Goal: Find specific page/section: Find specific page/section

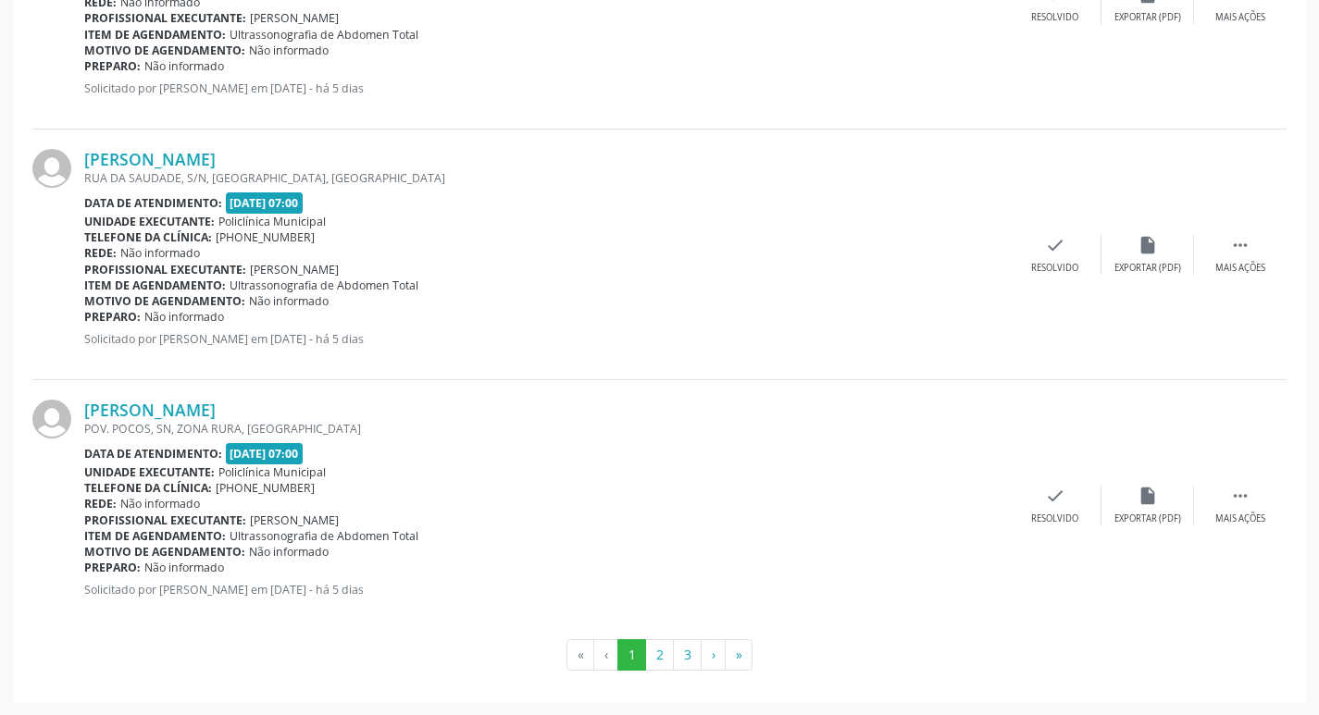
scroll to position [3713, 0]
click at [667, 660] on button "2" at bounding box center [659, 653] width 29 height 31
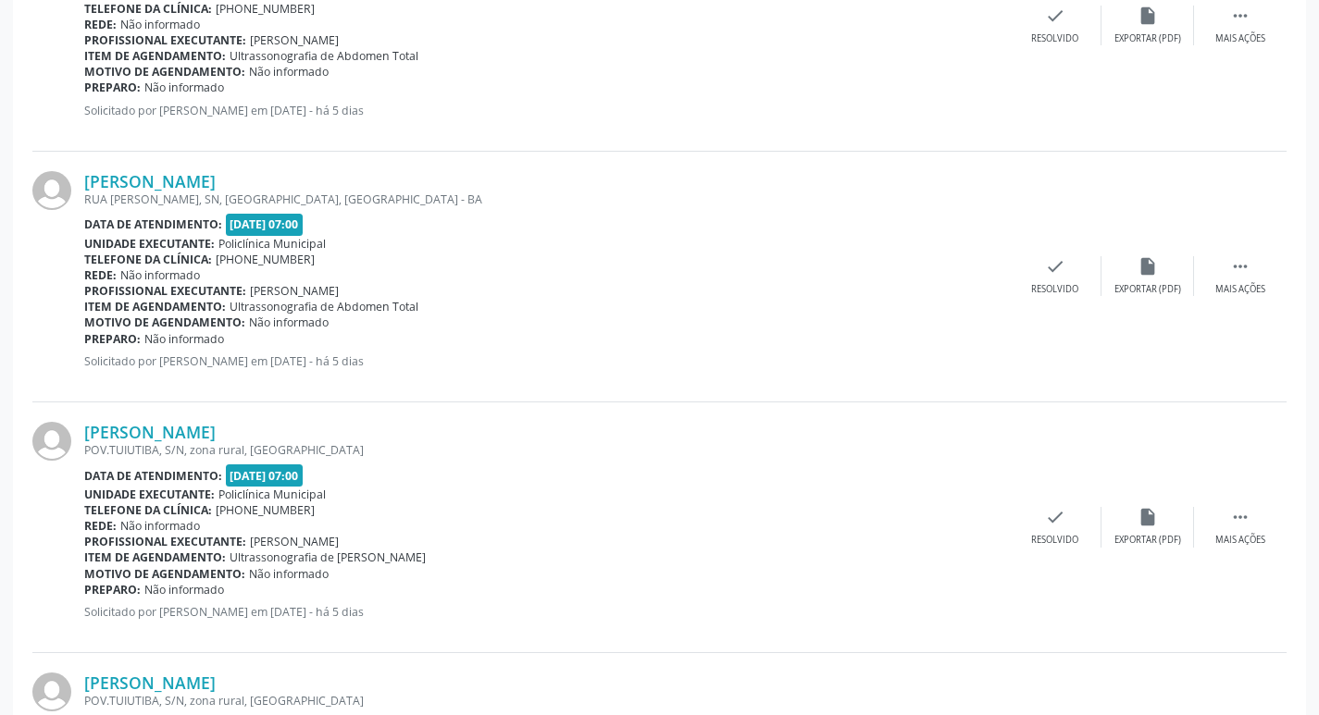
scroll to position [3682, 0]
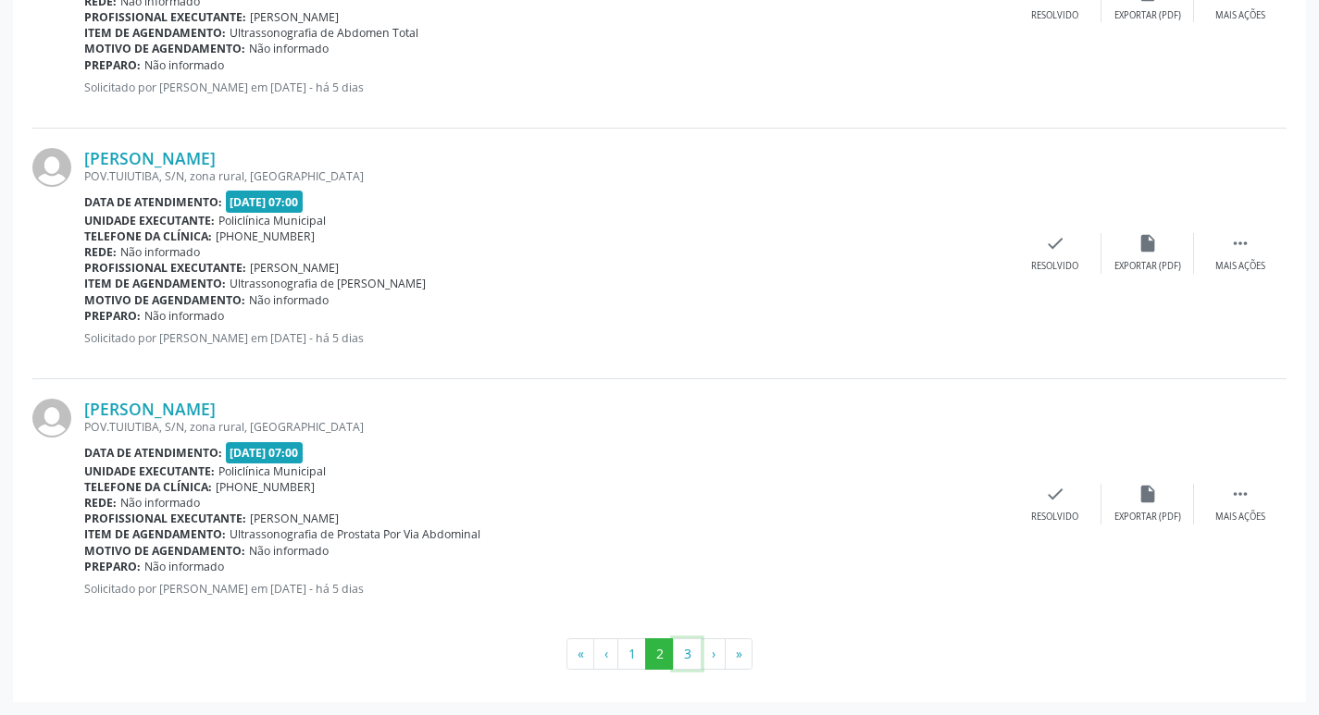
drag, startPoint x: 683, startPoint y: 654, endPoint x: 682, endPoint y: 603, distance: 50.9
click at [680, 652] on button "3" at bounding box center [687, 653] width 29 height 31
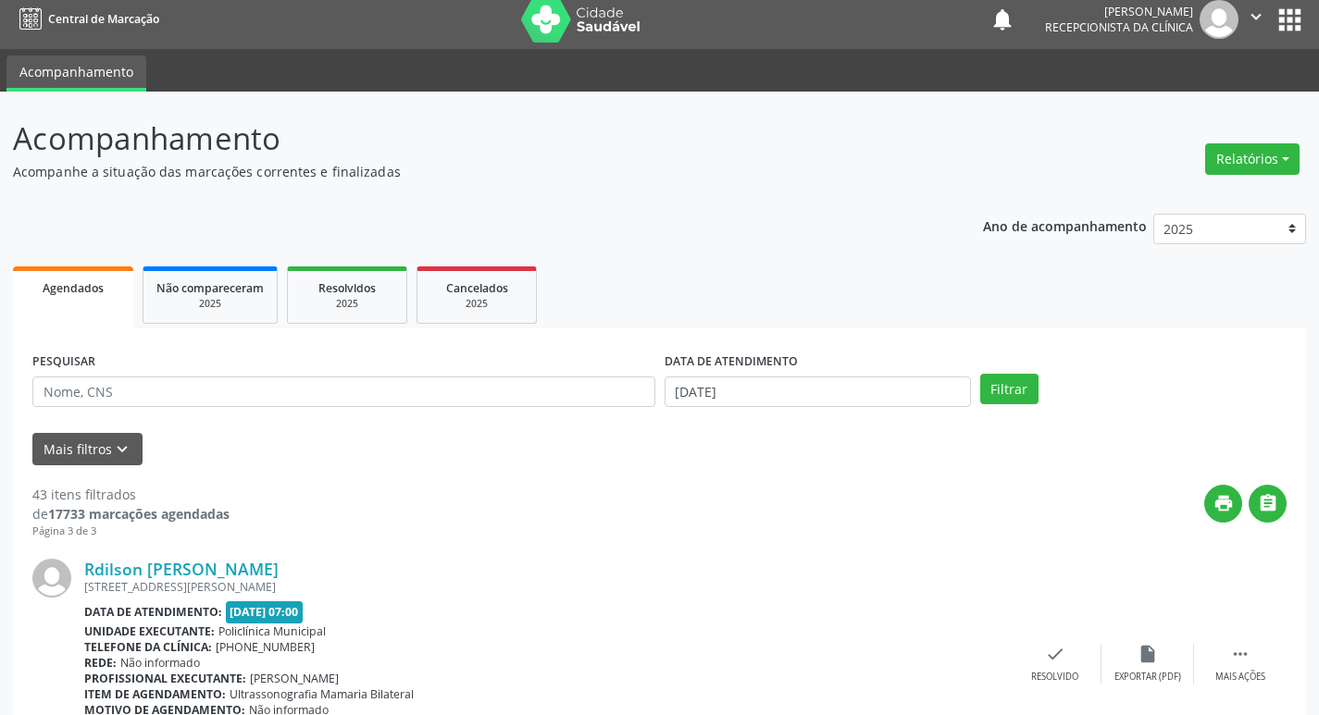
scroll to position [0, 0]
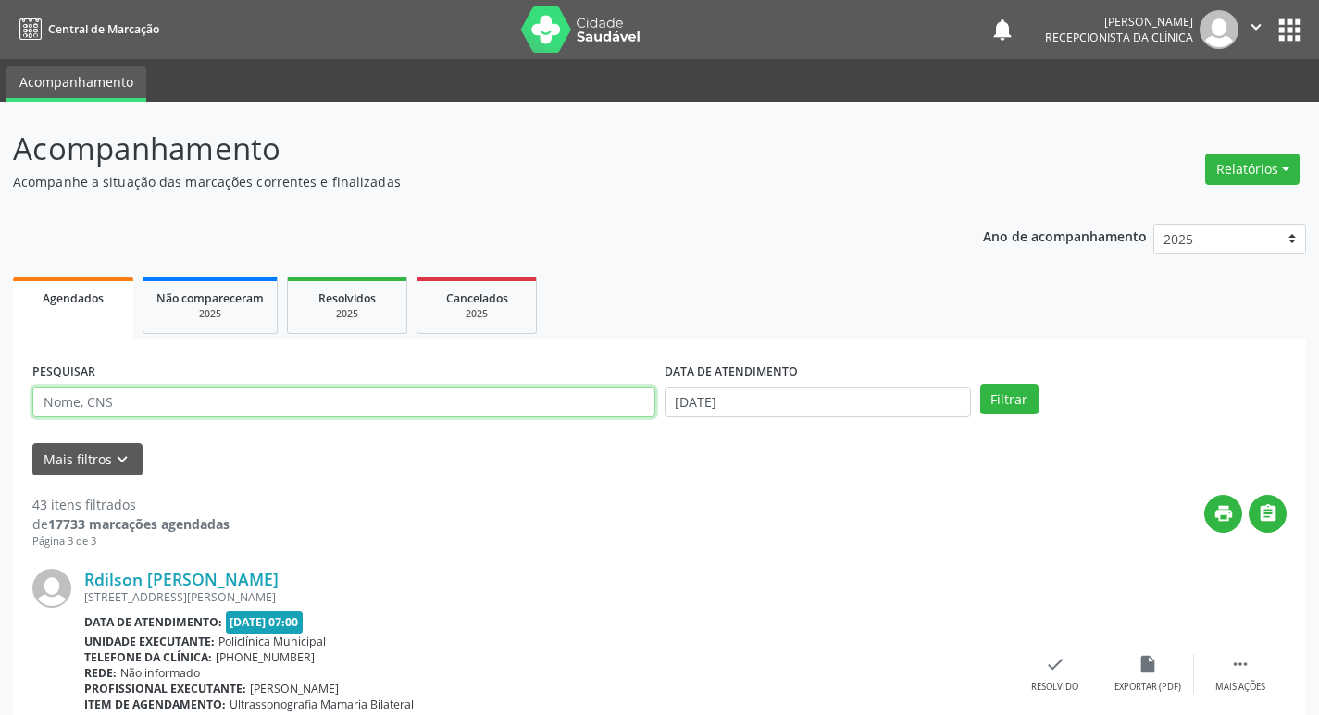
click at [270, 403] on input "text" at bounding box center [343, 402] width 623 height 31
click at [980, 384] on button "Filtrar" at bounding box center [1009, 399] width 58 height 31
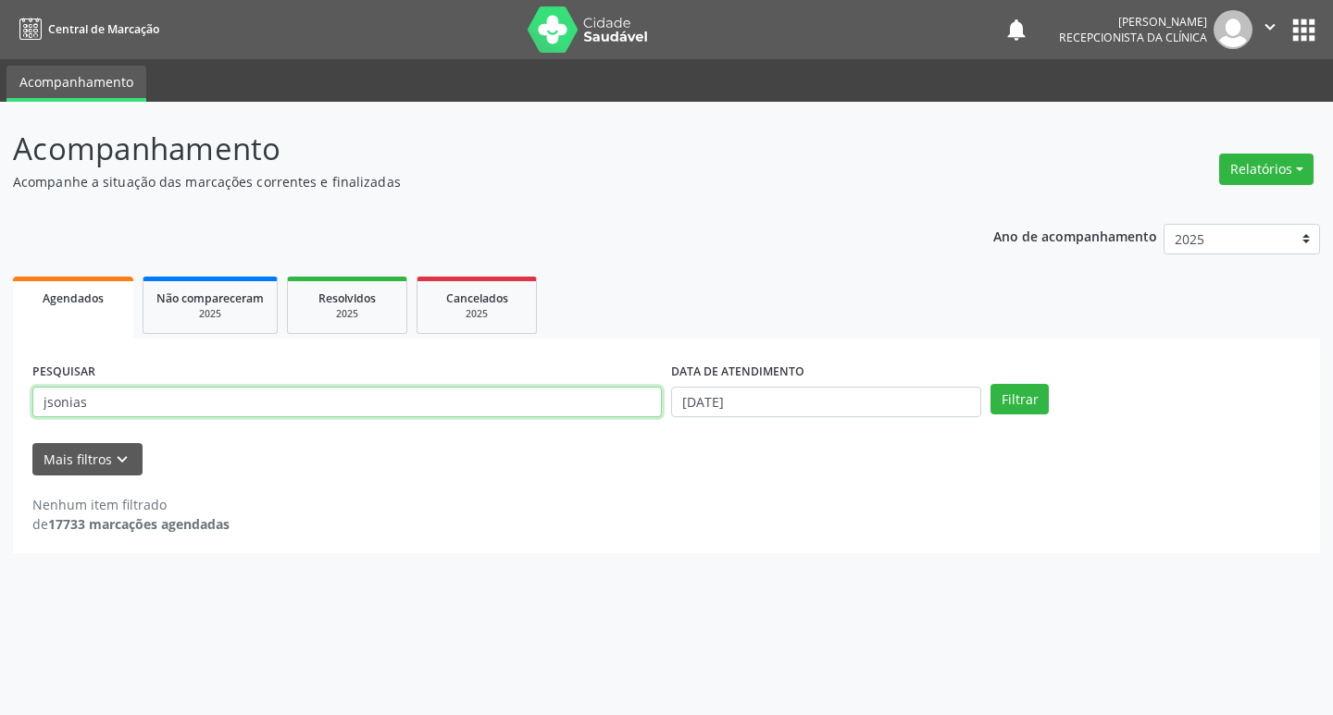
click at [178, 406] on input "jsonias" at bounding box center [346, 402] width 629 height 31
type input "jesonias"
click at [990, 384] on button "Filtrar" at bounding box center [1019, 399] width 58 height 31
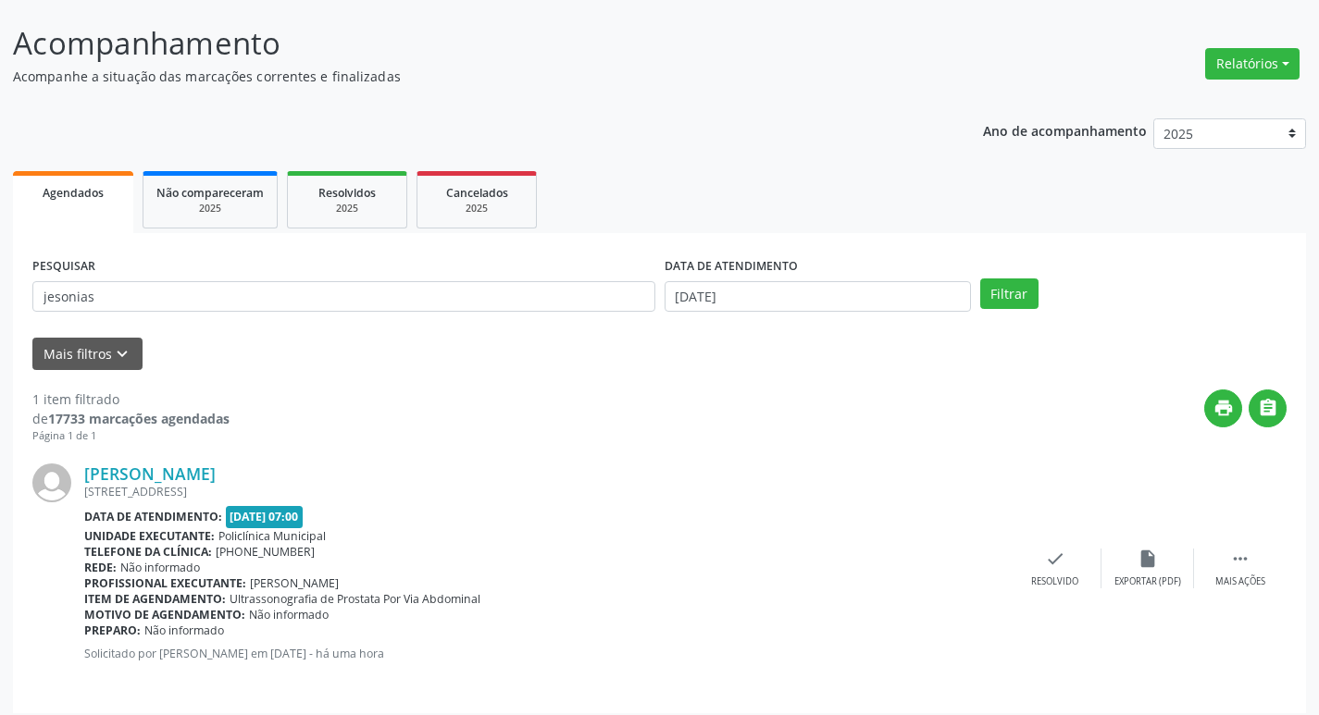
scroll to position [117, 0]
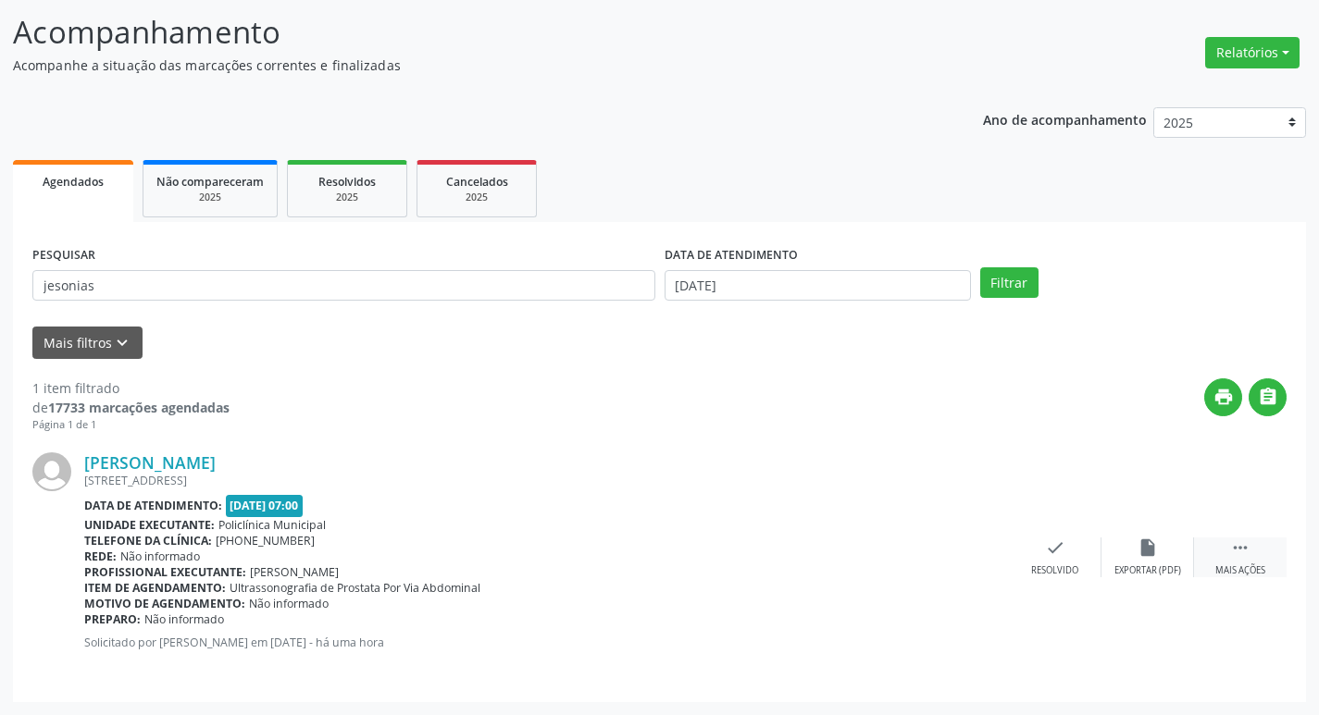
click at [1243, 566] on div "Mais ações" at bounding box center [1240, 570] width 50 height 13
click at [962, 560] on div "print Imprimir" at bounding box center [962, 558] width 93 height 40
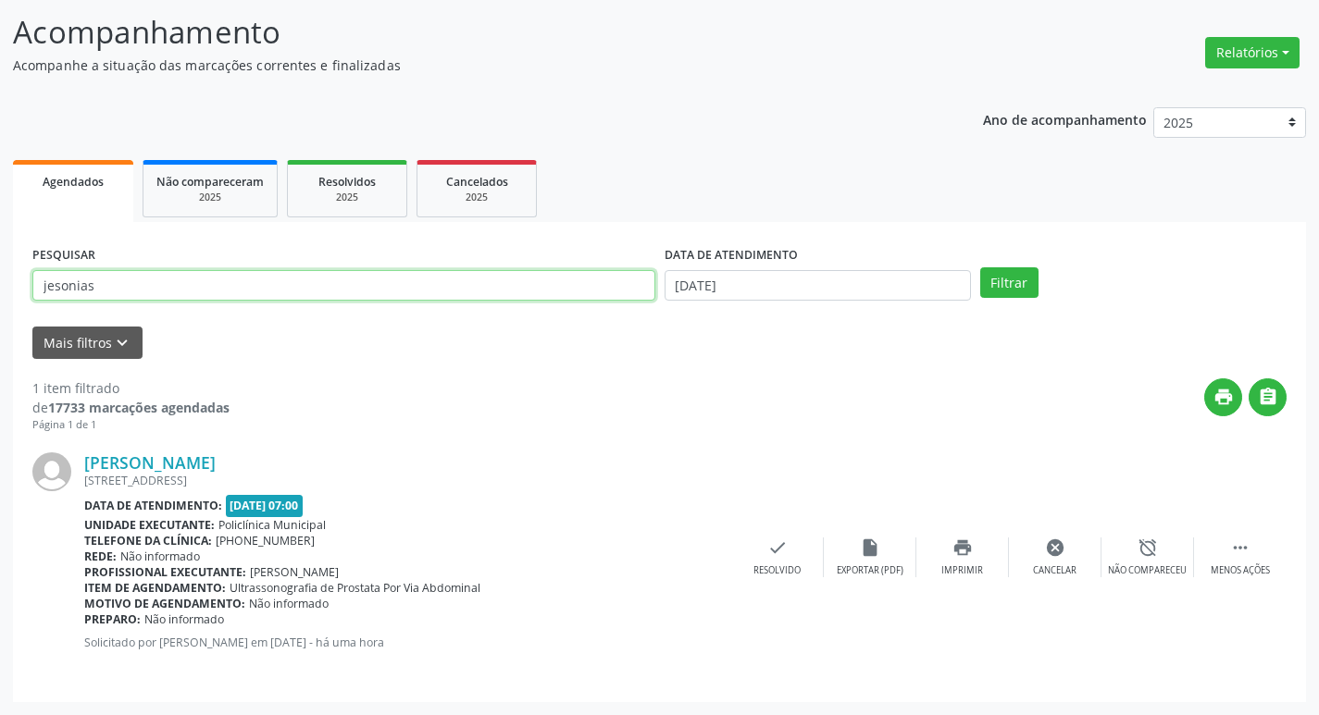
click at [154, 294] on input "jesonias" at bounding box center [343, 285] width 623 height 31
